Goal: Check status: Check status

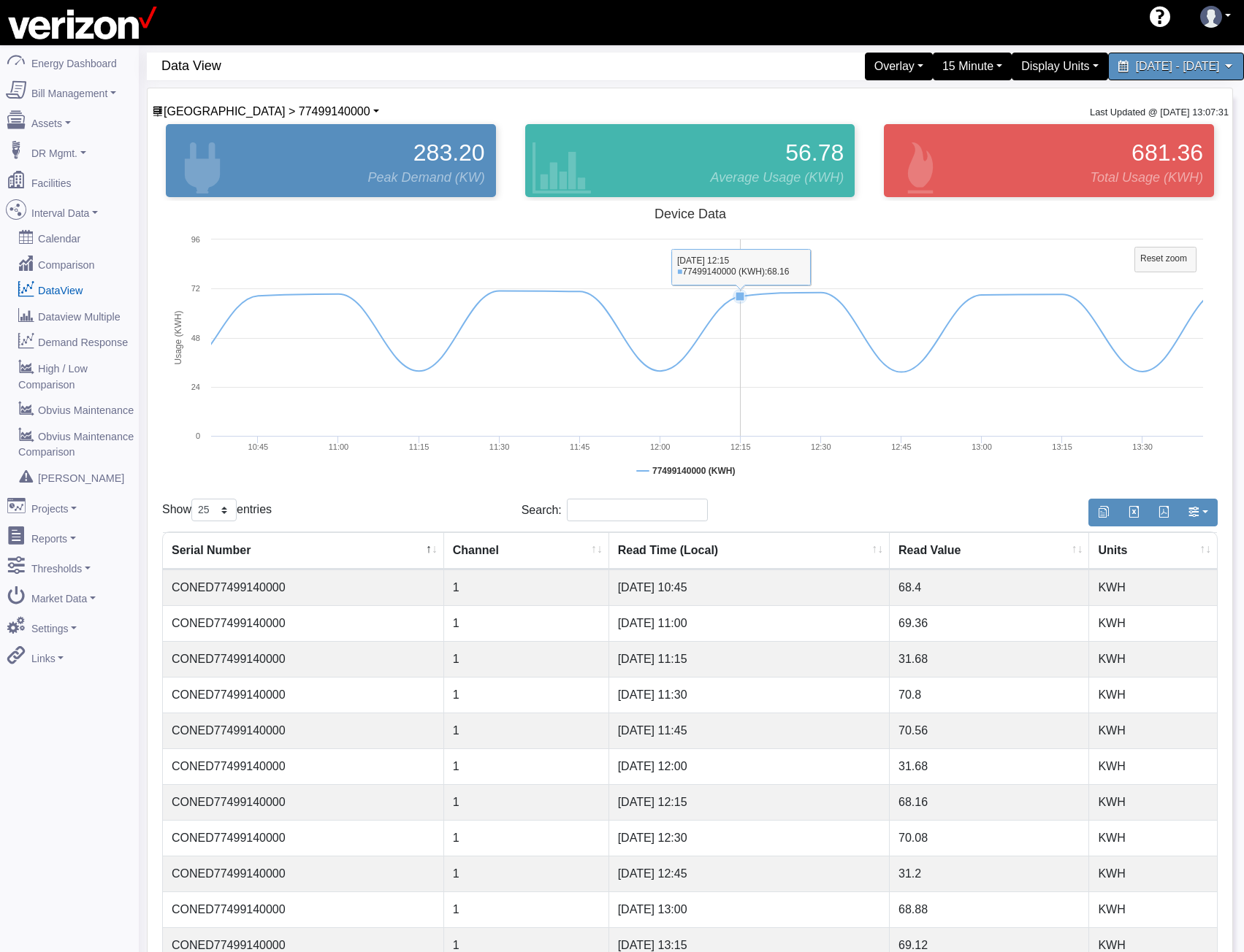
select select "25"
click at [1154, 259] on tspan "Reset zoom" at bounding box center [1164, 259] width 47 height 10
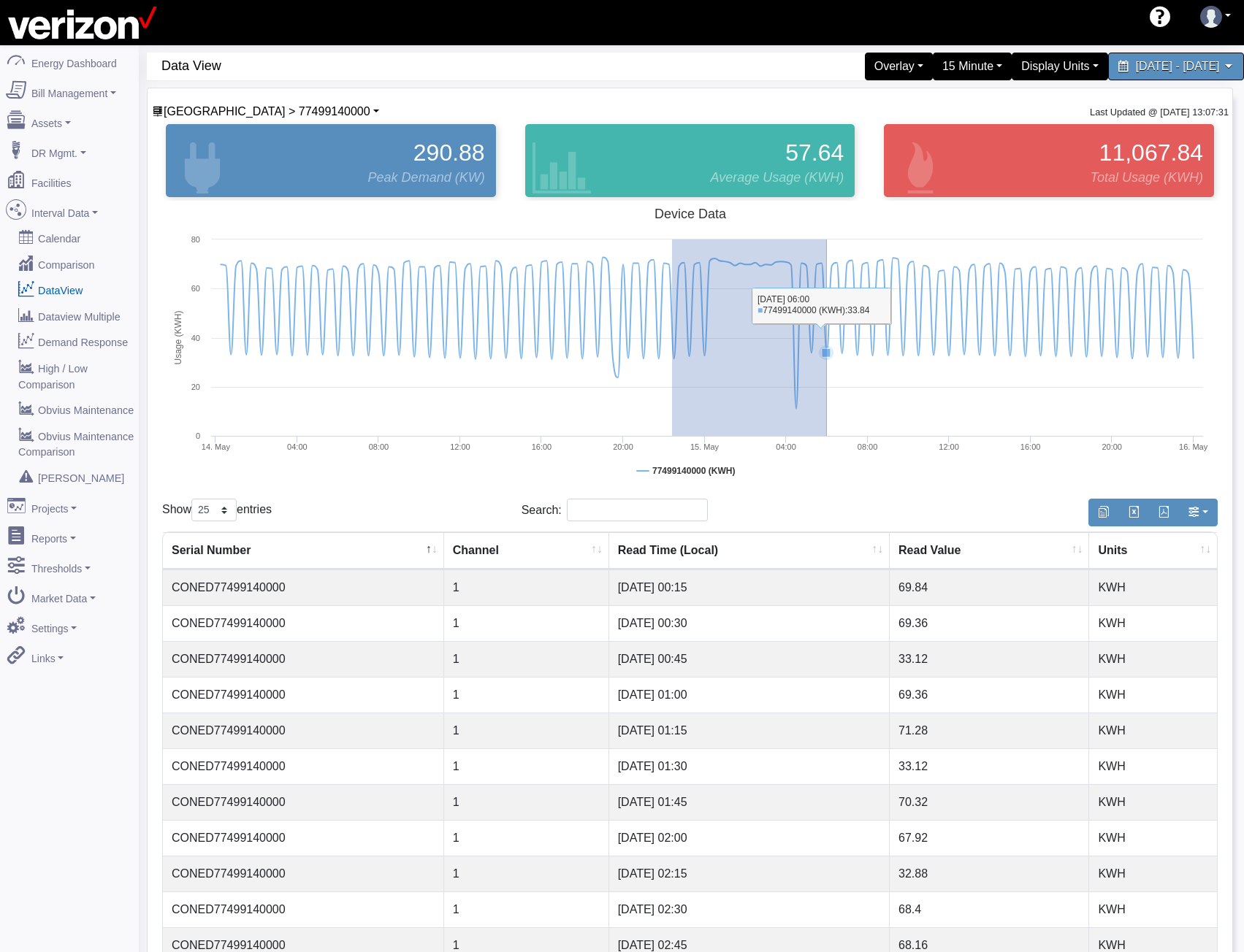
drag, startPoint x: 672, startPoint y: 270, endPoint x: 827, endPoint y: 281, distance: 155.4
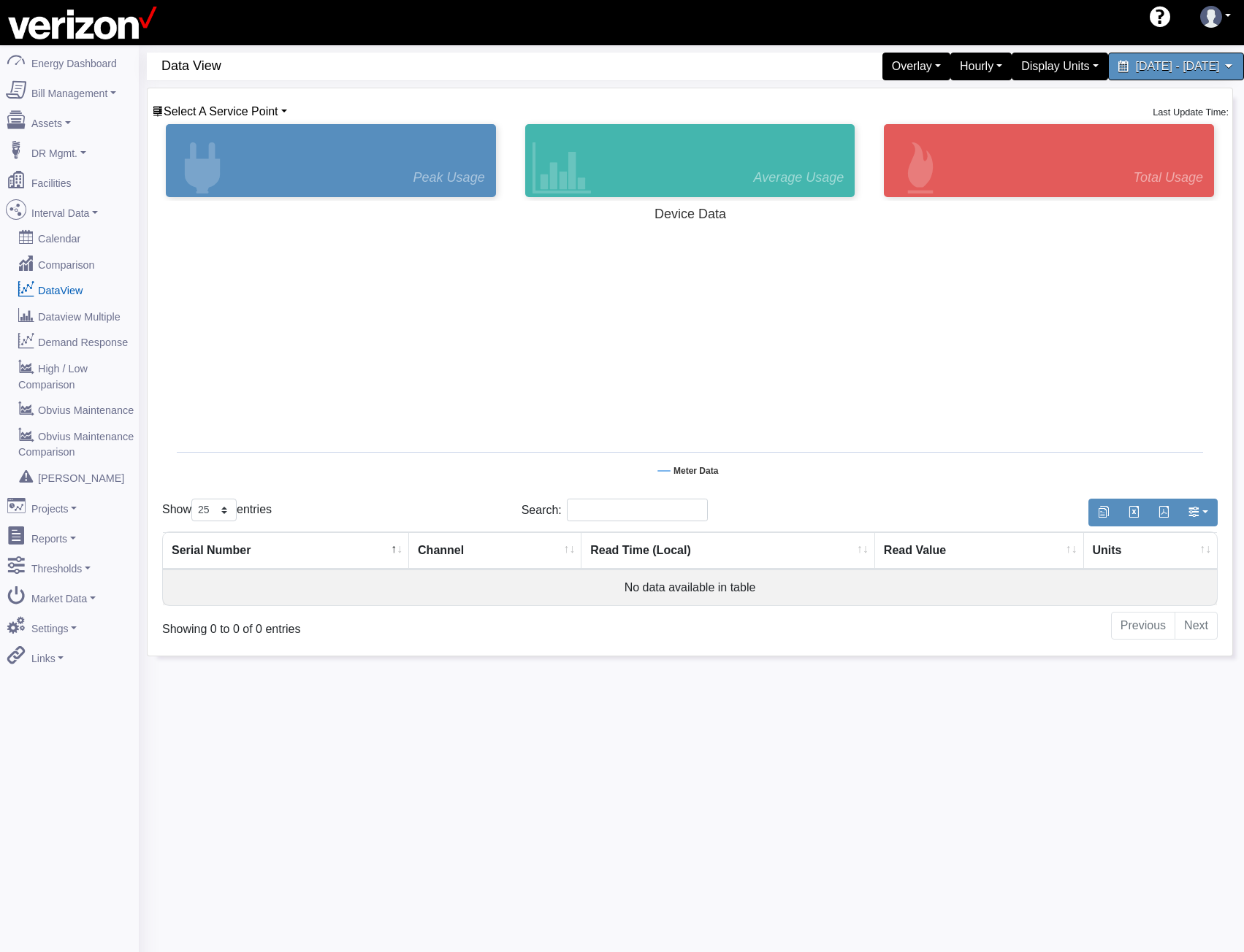
select select "25"
